Goal: Task Accomplishment & Management: Complete application form

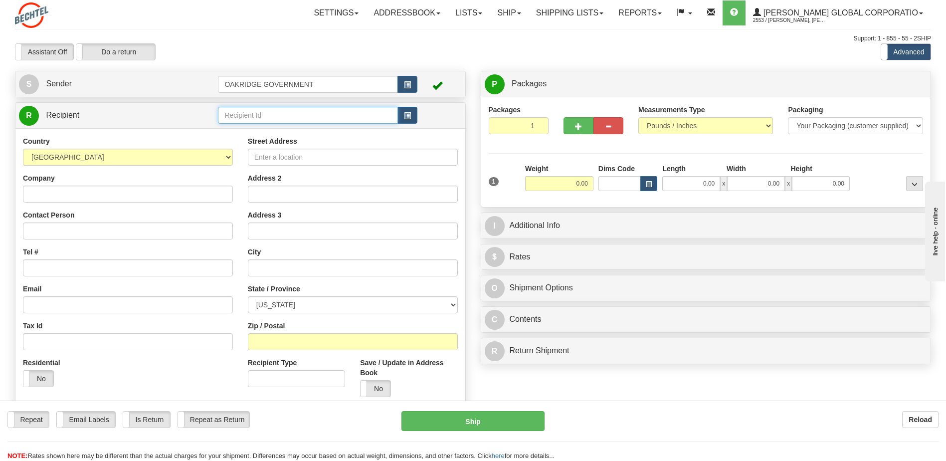
click at [365, 118] on input "text" at bounding box center [308, 115] width 180 height 17
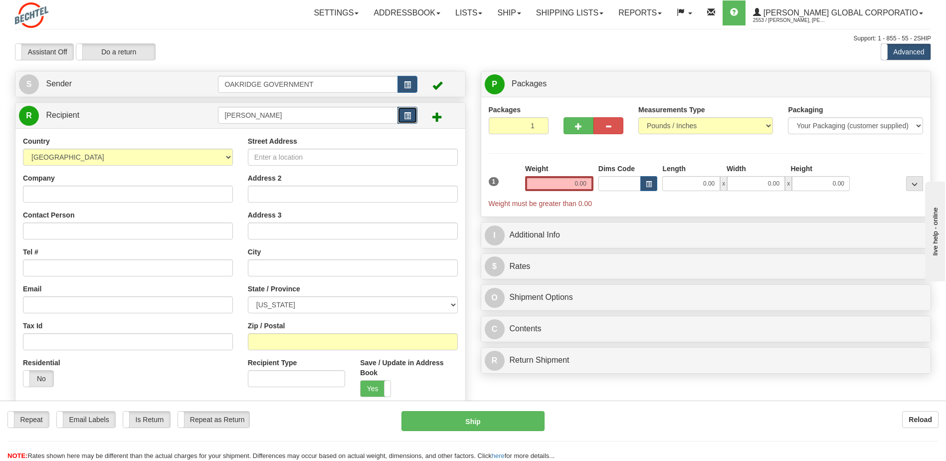
click at [408, 115] on span "button" at bounding box center [407, 116] width 7 height 6
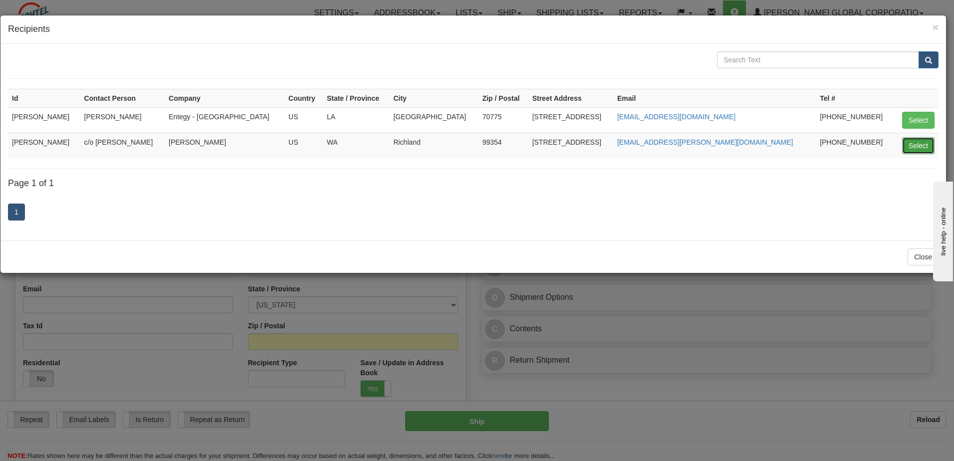
click at [910, 148] on button "Select" at bounding box center [918, 145] width 32 height 17
type input "[PERSON_NAME]"
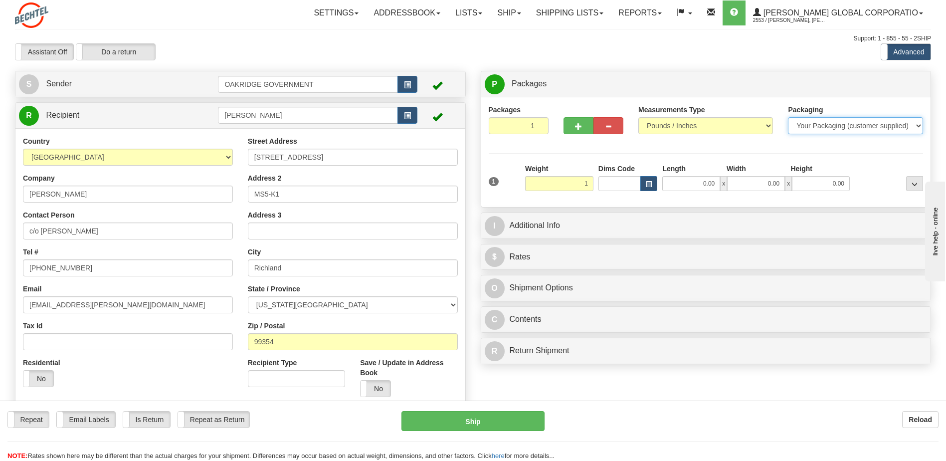
type input "1.00"
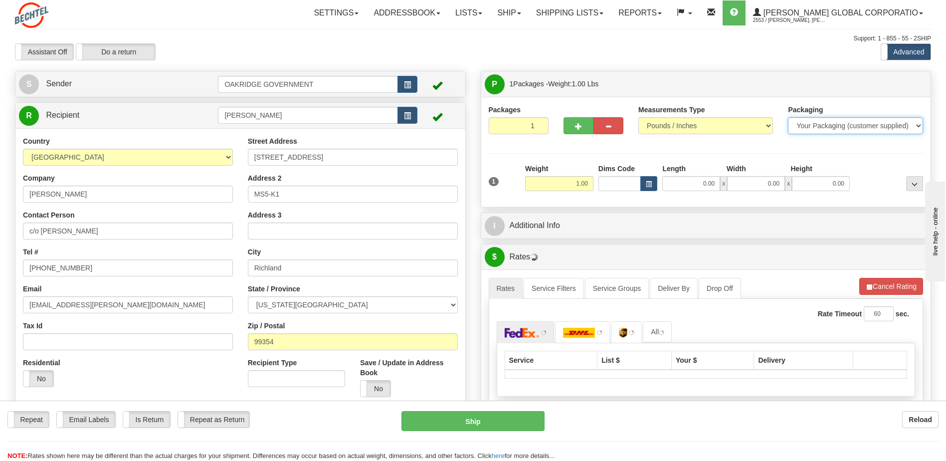
click at [803, 126] on select "Your Packaging (customer supplied) Envelope (carrier supplied) Pack (carrier su…" at bounding box center [855, 125] width 135 height 17
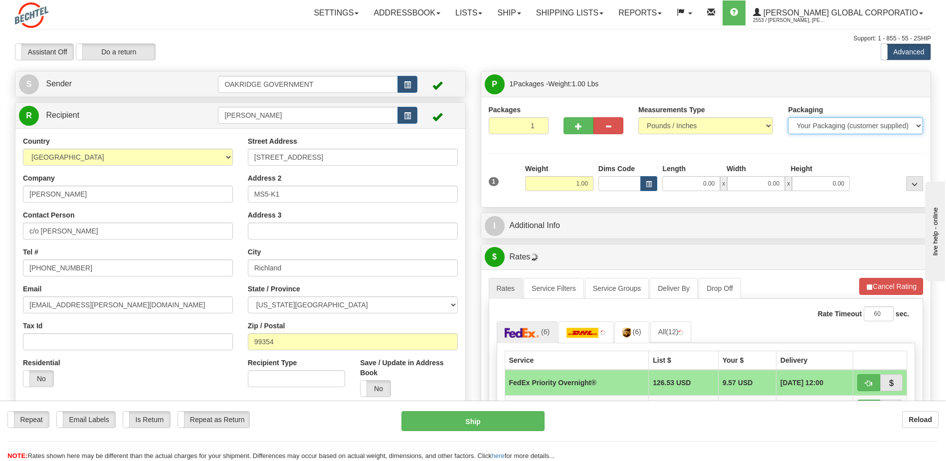
select select "2"
click at [788, 117] on select "Your Packaging (customer supplied) Envelope (carrier supplied) Pack (carrier su…" at bounding box center [855, 125] width 135 height 17
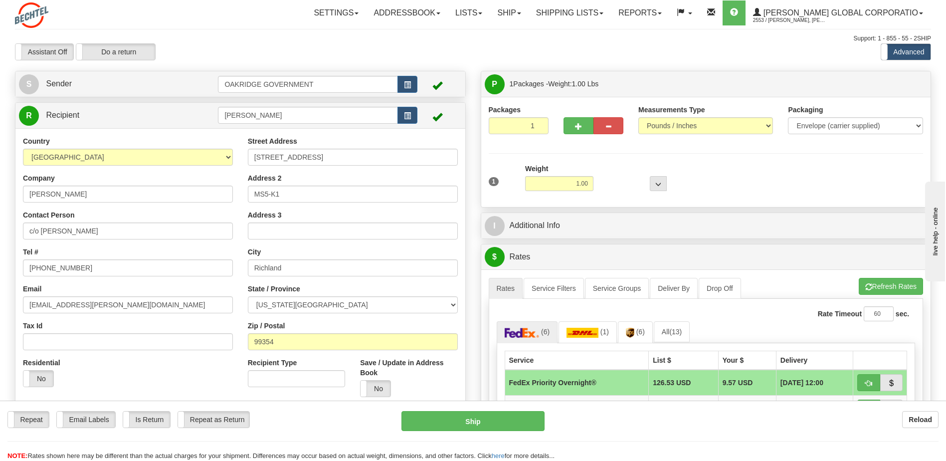
click at [824, 383] on td "[DATE] 12:00" at bounding box center [814, 383] width 77 height 26
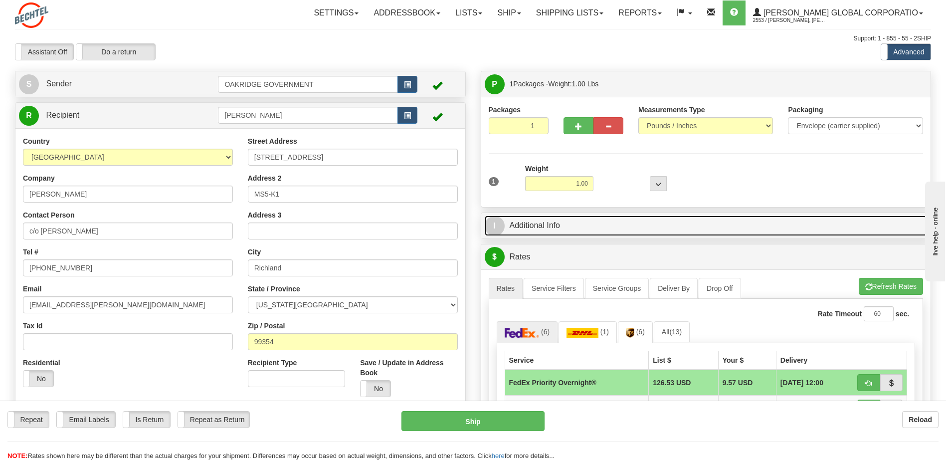
click at [545, 222] on link "I Additional Info" at bounding box center [706, 225] width 443 height 20
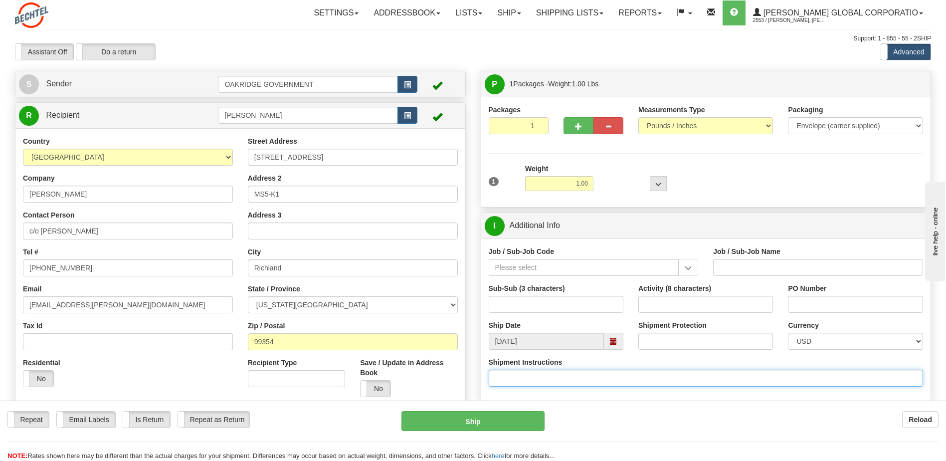
click at [528, 380] on input "Shipment Instructions" at bounding box center [706, 378] width 435 height 17
type input "9"
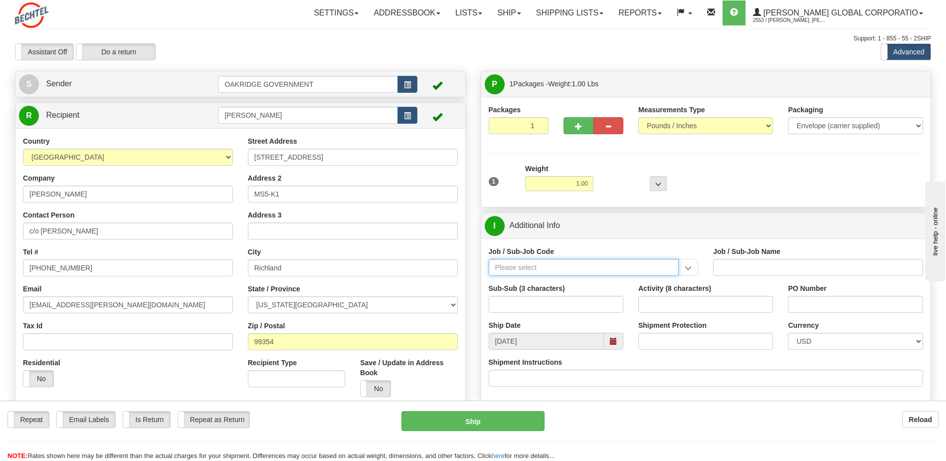
click at [536, 268] on input "Job / Sub-Job Code" at bounding box center [584, 267] width 191 height 17
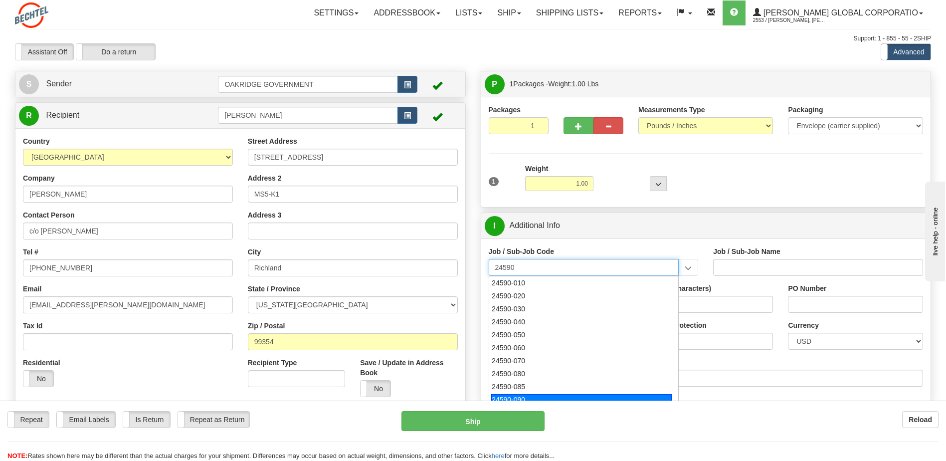
click at [548, 395] on div "24590-090" at bounding box center [581, 399] width 181 height 11
type input "24590-090"
type input "WTP - ALLOCATED COST-SHARED SERVICES"
type input "24590-090"
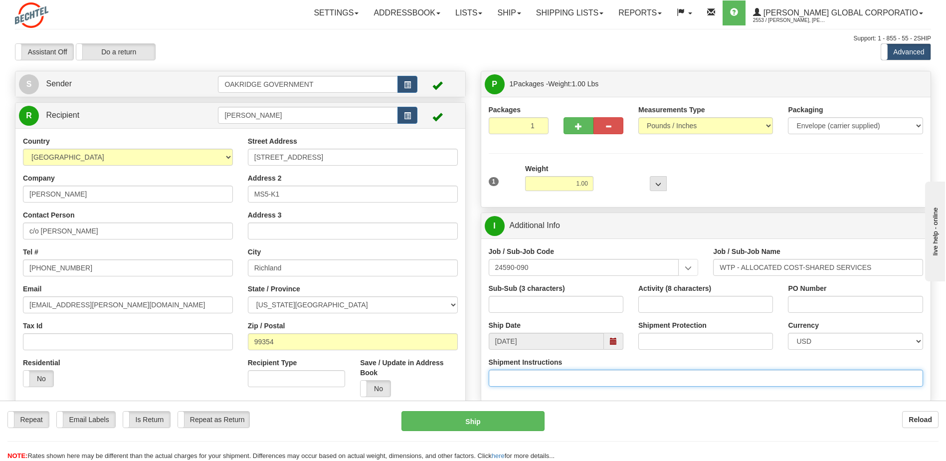
click at [542, 376] on input "Shipment Instructions" at bounding box center [706, 378] width 435 height 17
type input "d"
type input "2"
type input "C"
type input "c"
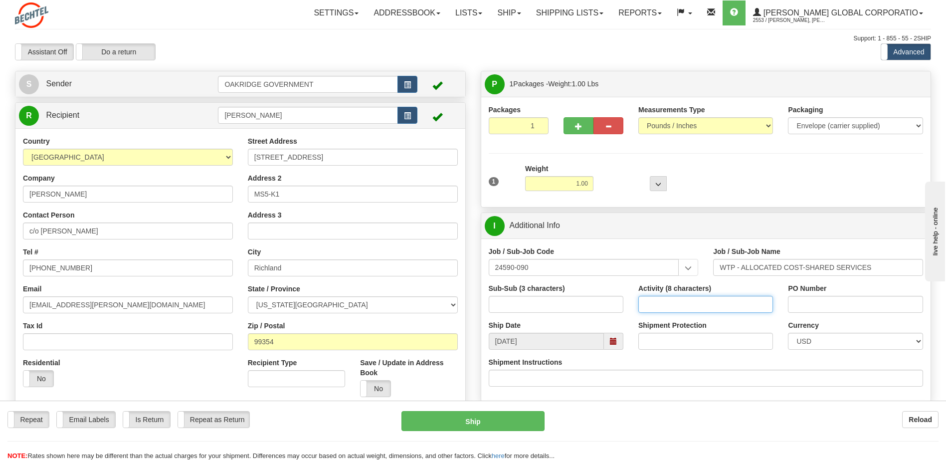
click at [656, 307] on input "Activity (8 characters)" at bounding box center [705, 304] width 135 height 17
click at [661, 344] on input "Shipment Protection" at bounding box center [705, 341] width 135 height 17
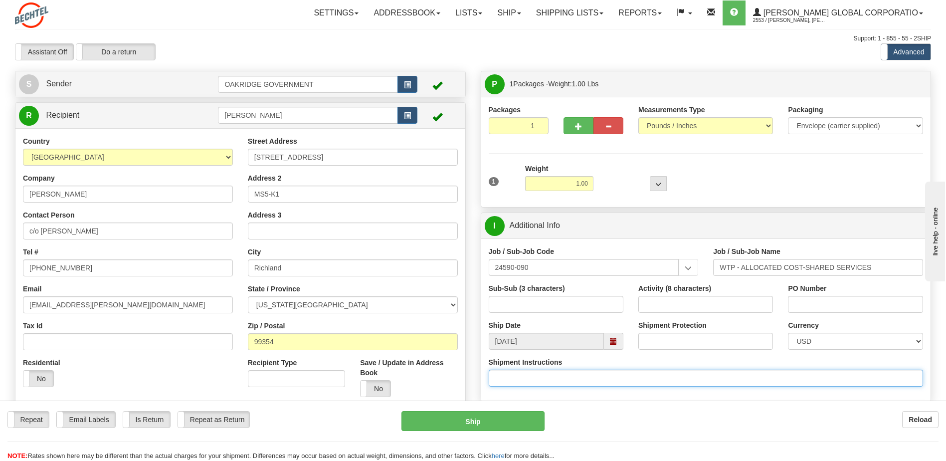
click at [653, 382] on input "Shipment Instructions" at bounding box center [706, 378] width 435 height 17
type input "d"
click at [586, 383] on input "Shipment Instructions" at bounding box center [706, 378] width 435 height 17
paste input "24590-090-1L0-9010"
type input "Charge # 24590-090-1L0-9010"
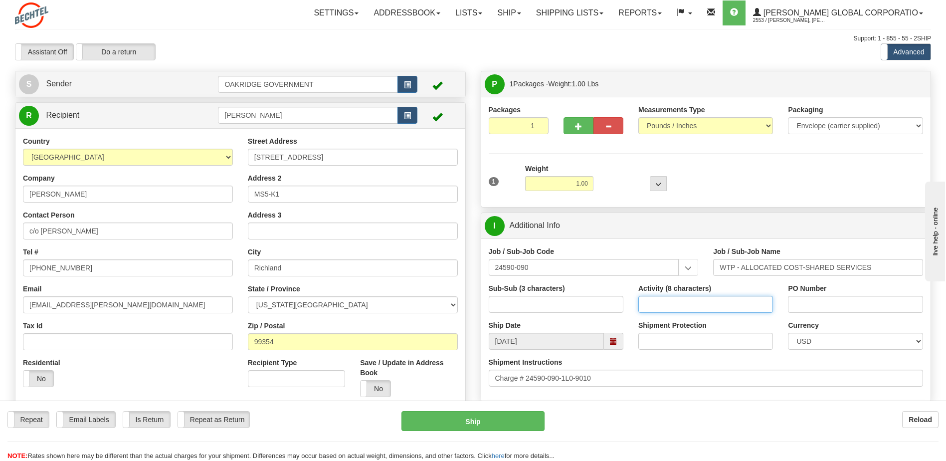
click at [725, 301] on input "Activity (8 characters)" at bounding box center [705, 304] width 135 height 17
type input "1L0-9010"
click at [667, 345] on input "Shipment Protection" at bounding box center [705, 341] width 135 height 17
click at [670, 362] on div "Shipment Instructions Charge # 24590-090-1L0-9010" at bounding box center [706, 371] width 435 height 29
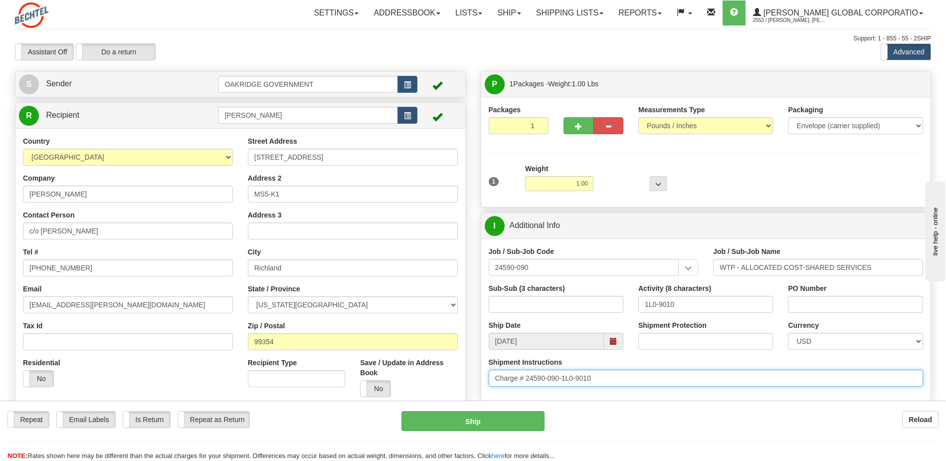
click at [668, 370] on input "Charge # 24590-090-1L0-9010" at bounding box center [706, 378] width 435 height 17
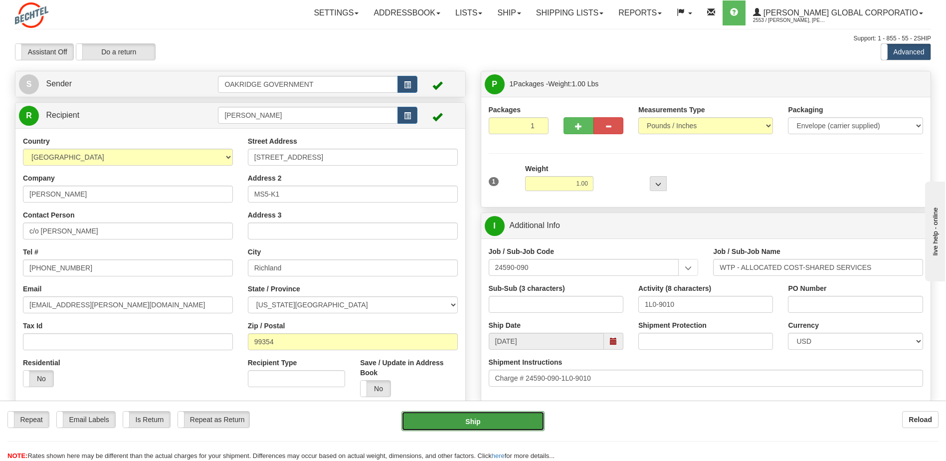
click at [471, 428] on button "Ship" at bounding box center [472, 421] width 143 height 20
type input "01"
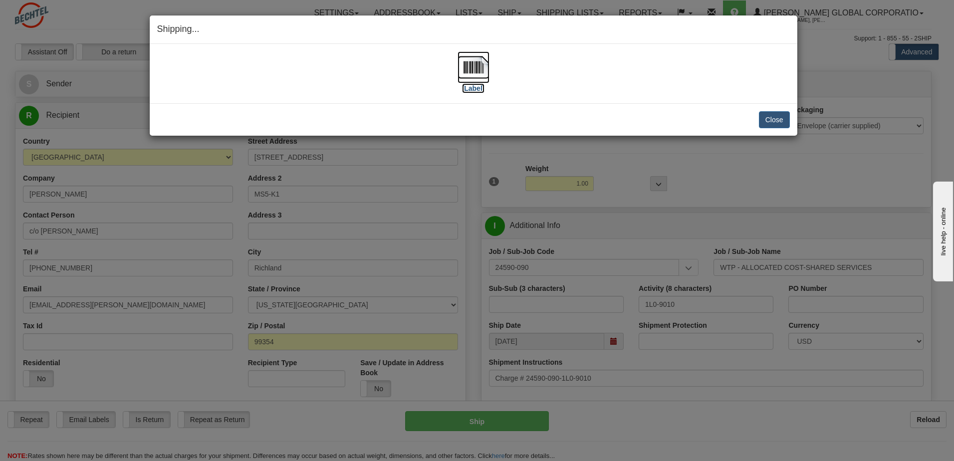
click at [479, 89] on label "[Label]" at bounding box center [473, 88] width 23 height 10
